Goal: Task Accomplishment & Management: Manage account settings

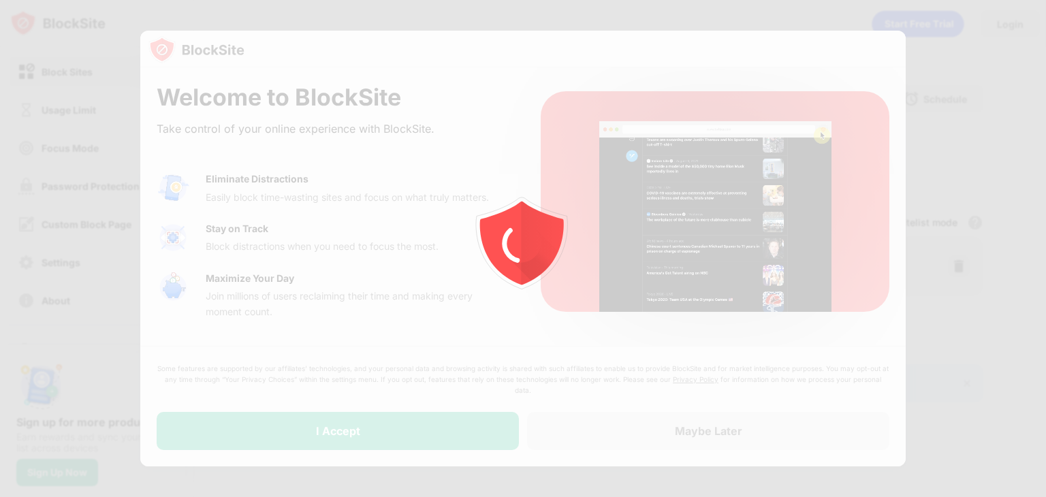
click at [609, 118] on div at bounding box center [523, 248] width 1046 height 497
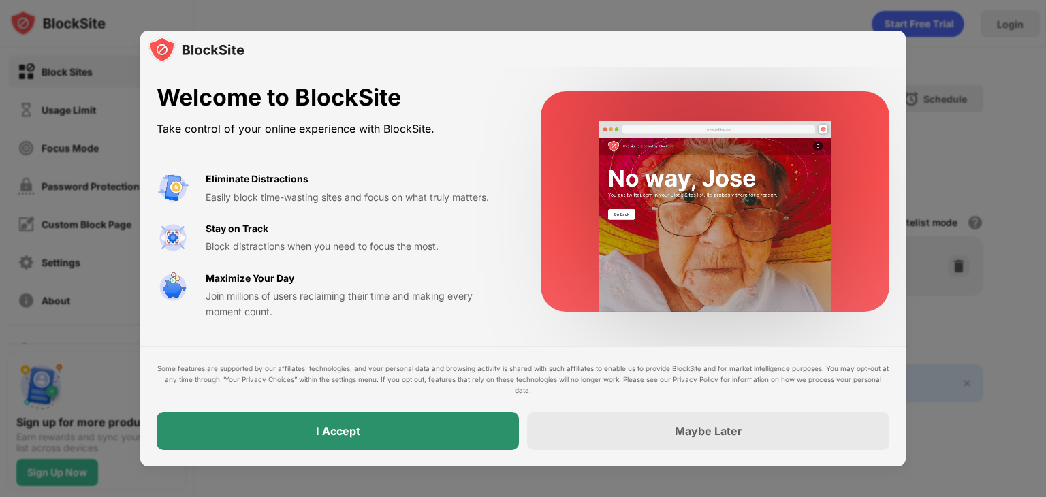
click at [436, 439] on div "I Accept" at bounding box center [338, 431] width 362 height 38
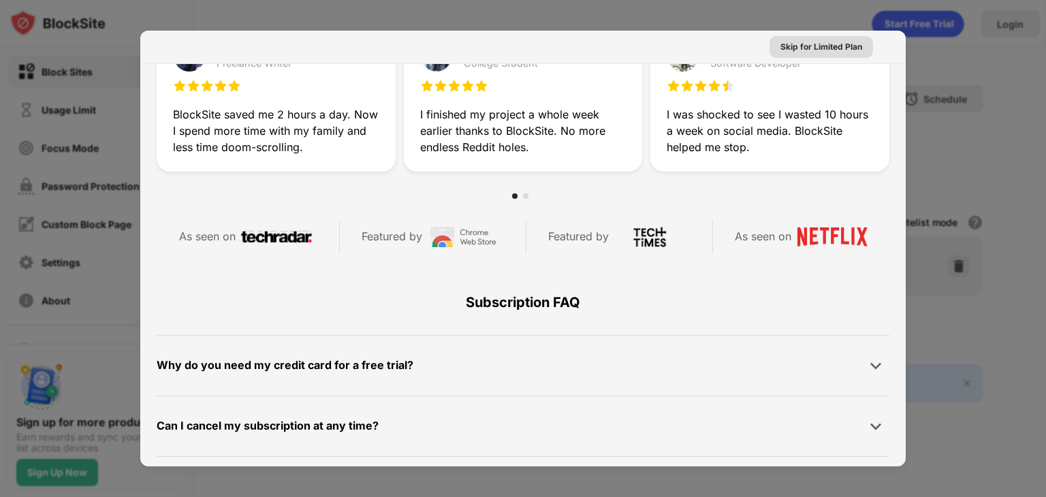
click at [817, 48] on div "Skip for Limited Plan" at bounding box center [822, 47] width 82 height 14
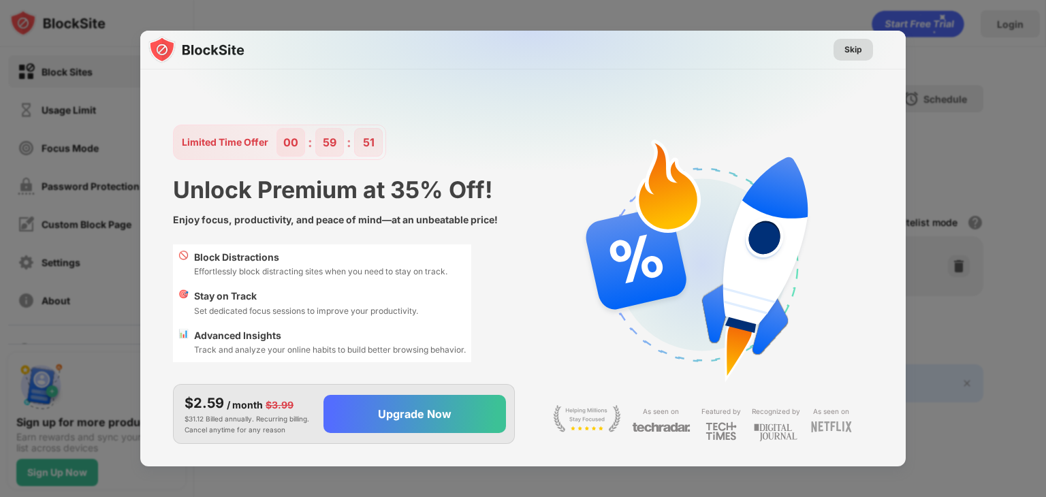
click at [847, 52] on div "Skip" at bounding box center [854, 50] width 18 height 14
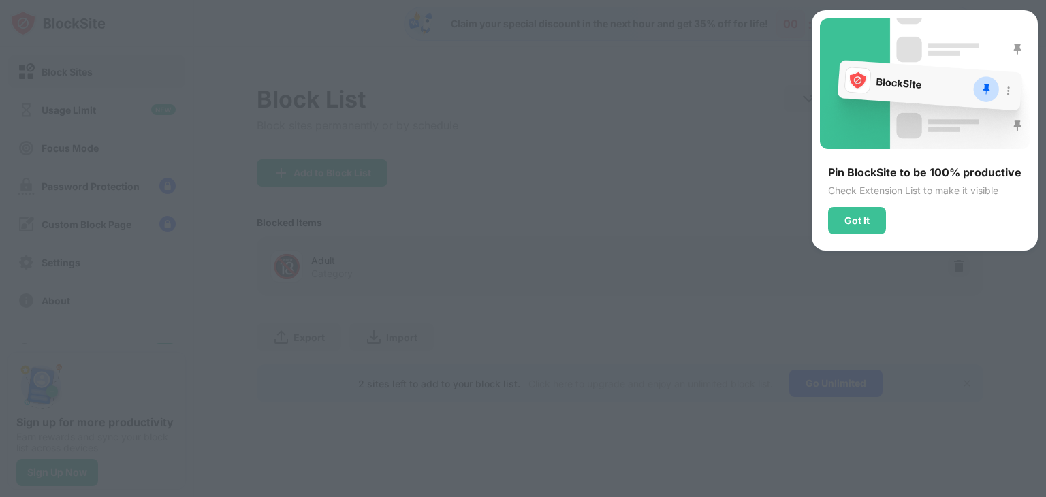
click at [885, 225] on div "Got It" at bounding box center [857, 220] width 58 height 27
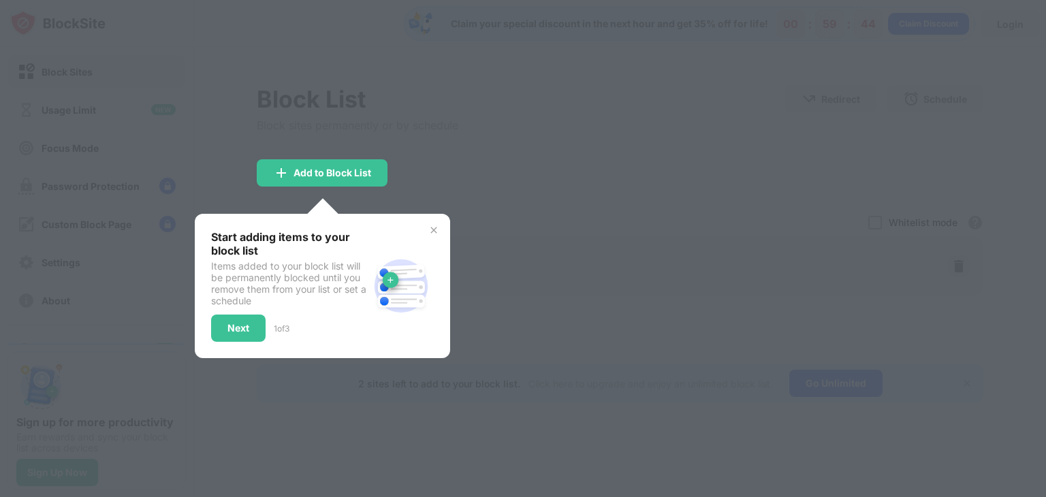
click at [435, 230] on img at bounding box center [433, 230] width 11 height 11
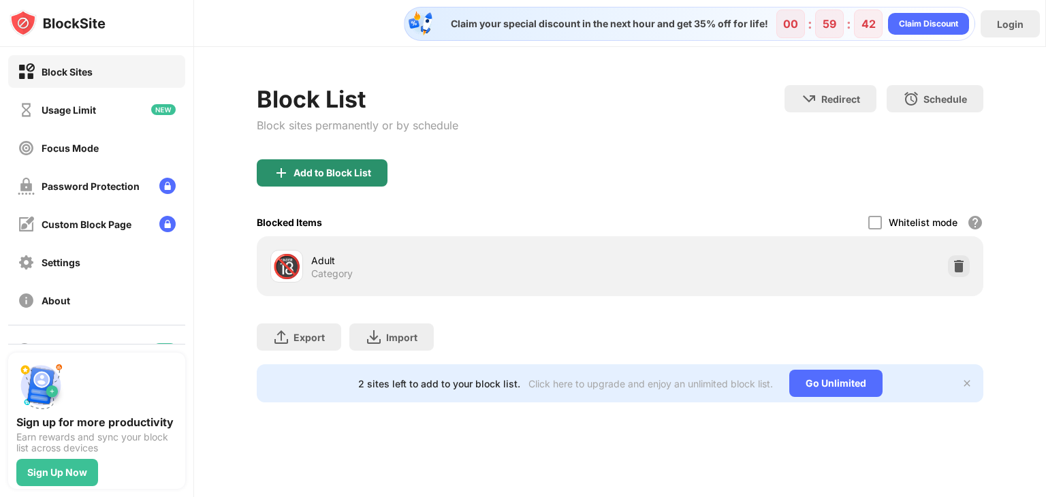
click at [349, 174] on div "Add to Block List" at bounding box center [333, 173] width 78 height 11
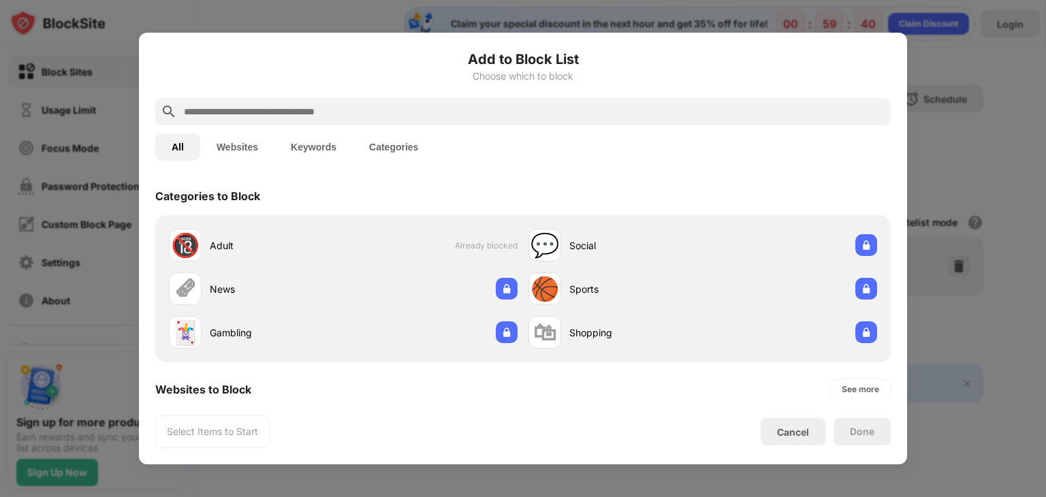
click at [264, 98] on div at bounding box center [523, 111] width 736 height 27
click at [265, 108] on input "text" at bounding box center [534, 112] width 703 height 16
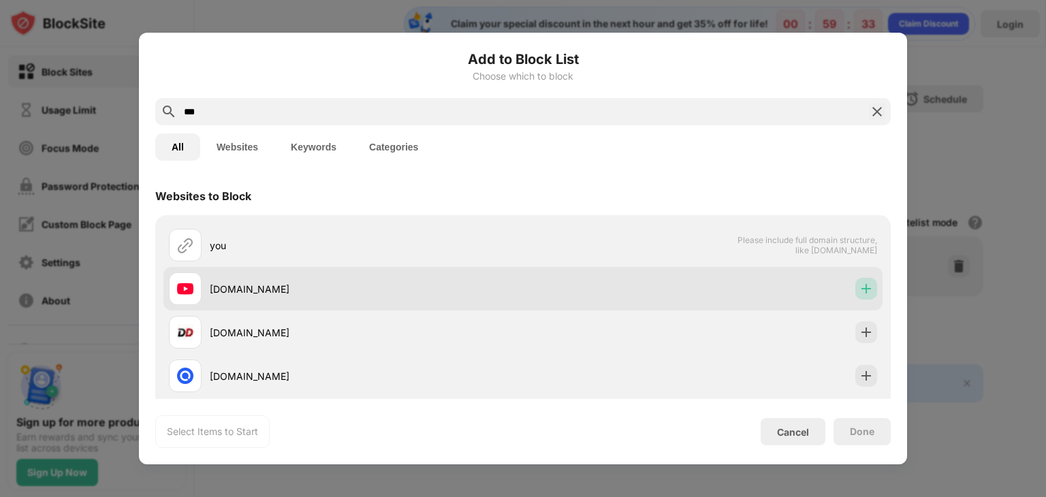
click at [860, 287] on img at bounding box center [867, 289] width 14 height 14
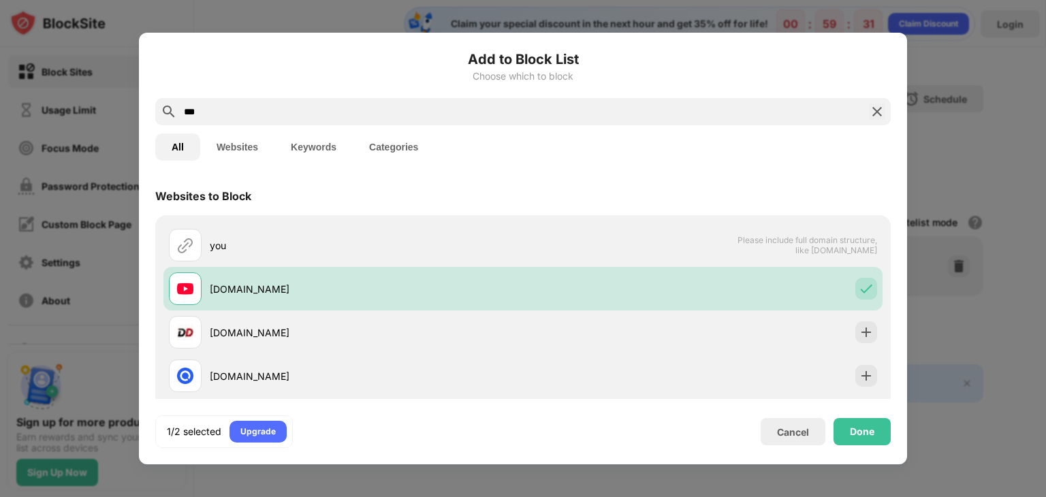
click at [336, 116] on input "***" at bounding box center [523, 112] width 681 height 16
drag, startPoint x: 336, startPoint y: 116, endPoint x: 165, endPoint y: 114, distance: 171.7
click at [166, 114] on div "***" at bounding box center [523, 111] width 736 height 27
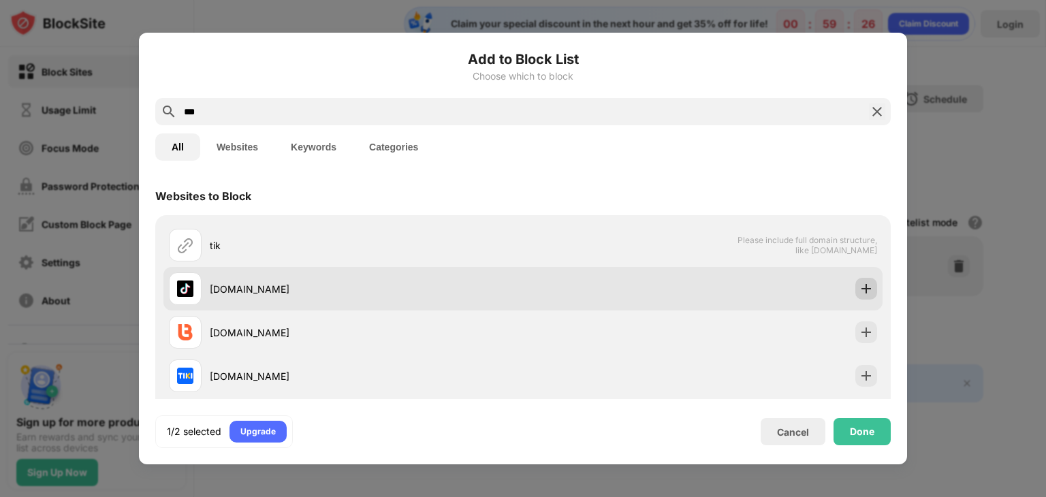
type input "***"
click at [860, 289] on img at bounding box center [867, 289] width 14 height 14
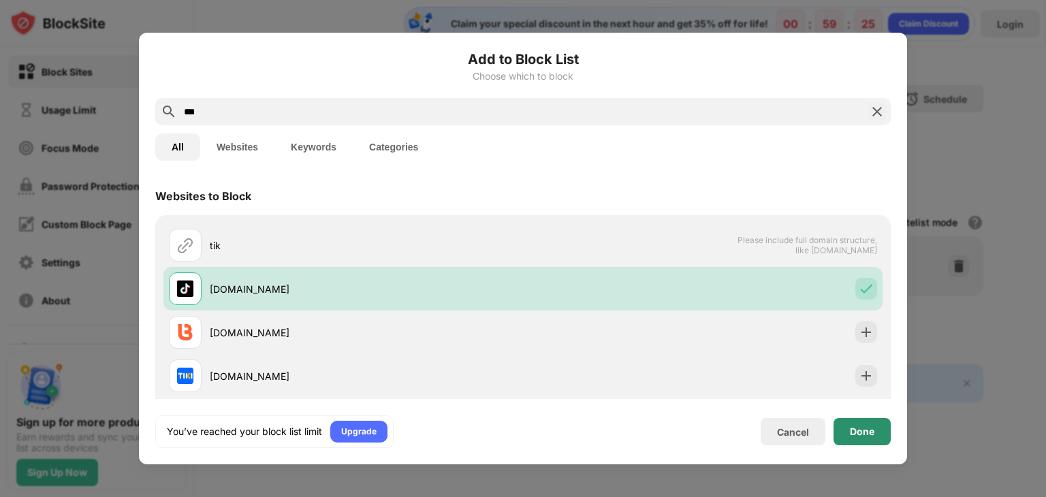
click at [864, 438] on div "Done" at bounding box center [862, 431] width 57 height 27
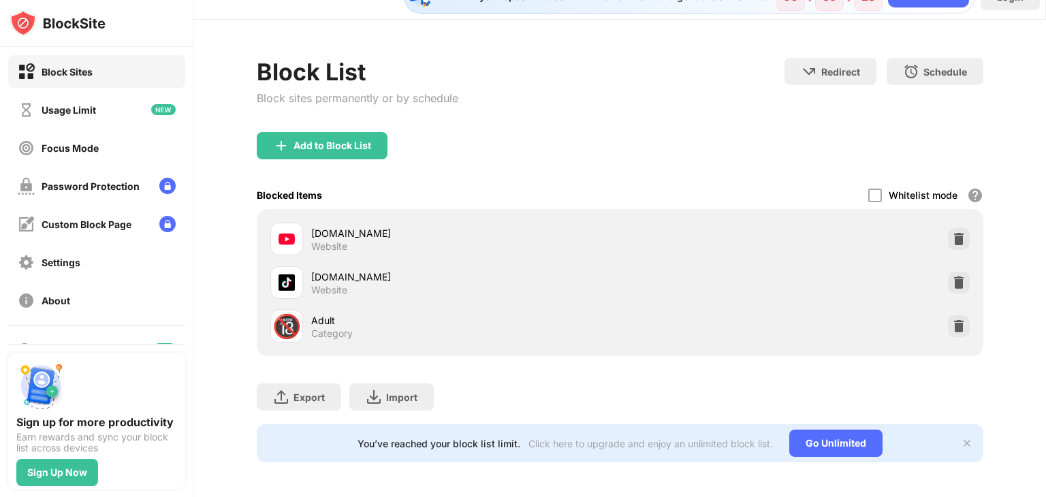
scroll to position [40, 0]
